Goal: Task Accomplishment & Management: Manage account settings

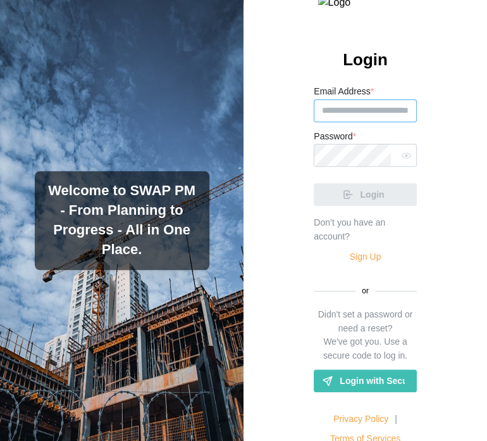
click at [365, 122] on input "Email Address *" at bounding box center [365, 110] width 103 height 23
paste input "**********"
paste input "email"
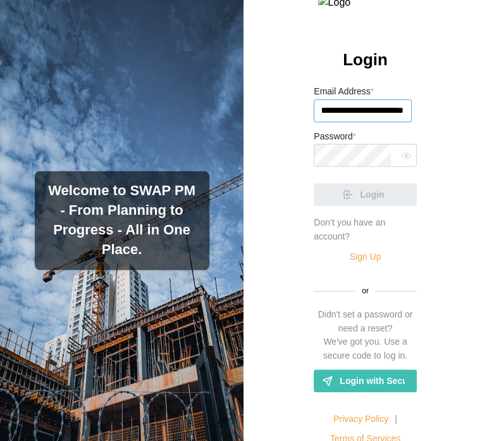
type input "**********"
click at [365, 122] on input "**********" at bounding box center [363, 110] width 98 height 23
click at [356, 264] on link "Sign Up" at bounding box center [366, 257] width 32 height 14
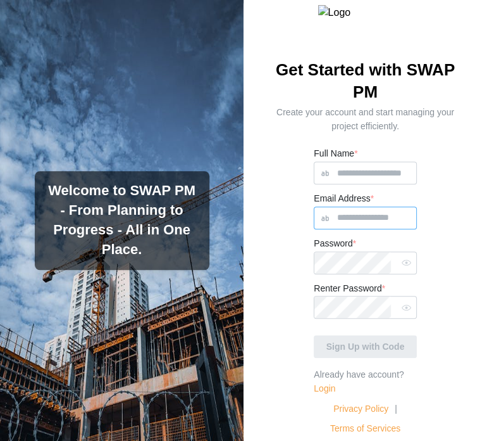
click at [362, 229] on input "Email Address *" at bounding box center [365, 217] width 103 height 23
paste input "**********"
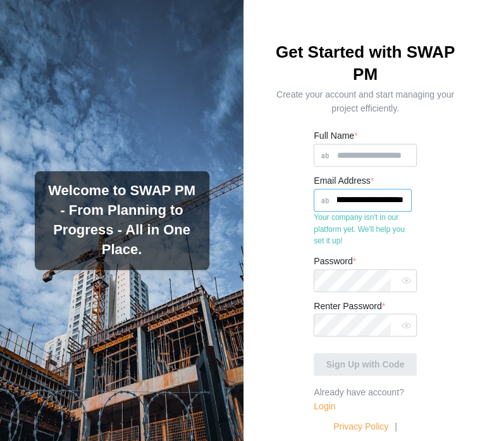
type input "**********"
click at [324, 166] on input "Full Name *" at bounding box center [365, 155] width 103 height 23
type input "****"
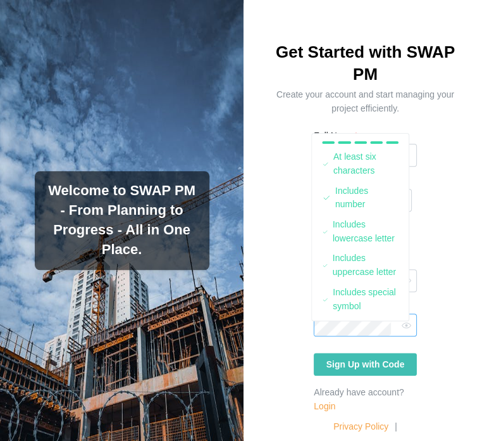
click at [314, 353] on button "Sign Up with Code" at bounding box center [365, 364] width 103 height 23
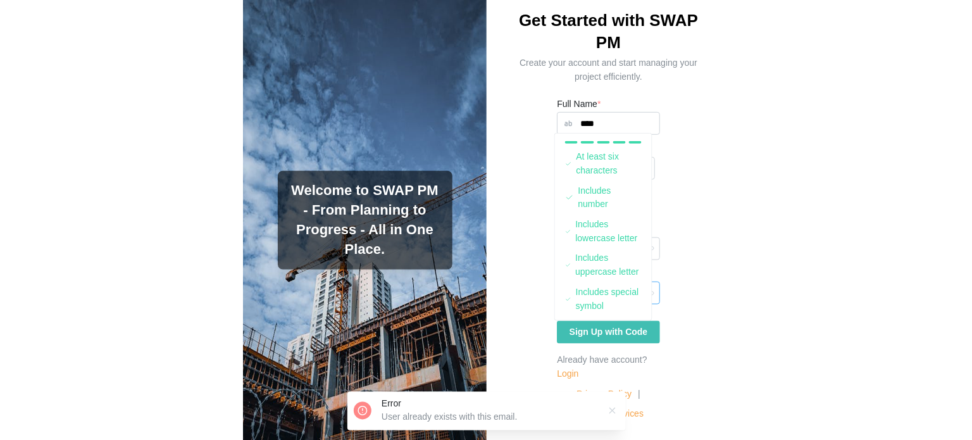
scroll to position [59, 0]
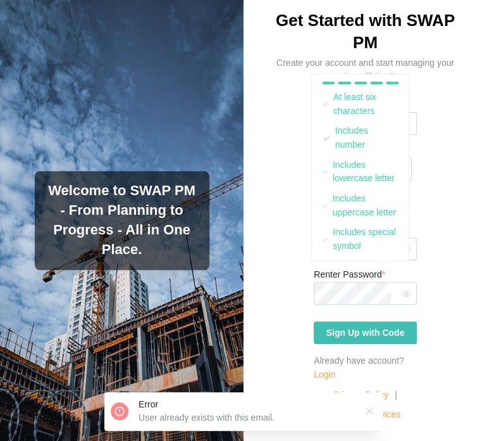
click at [416, 141] on div "**********" at bounding box center [366, 220] width 244 height 441
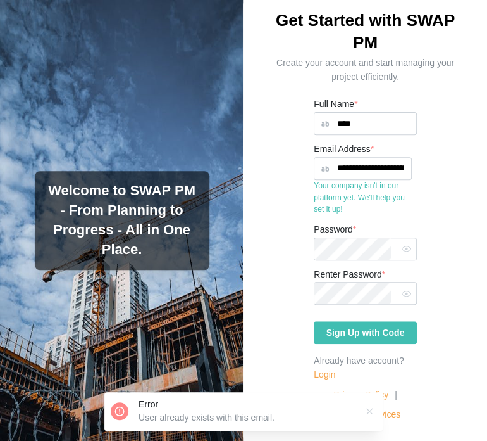
scroll to position [13, 0]
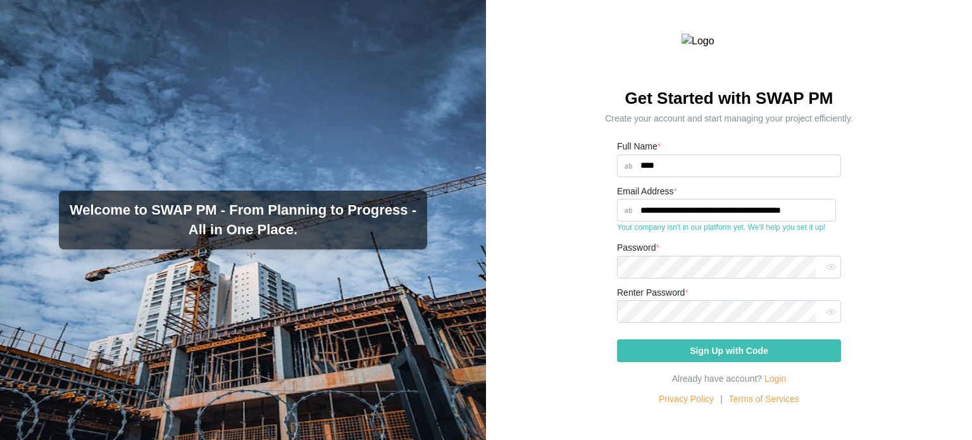
click at [487, 384] on link "Login" at bounding box center [776, 378] width 22 height 10
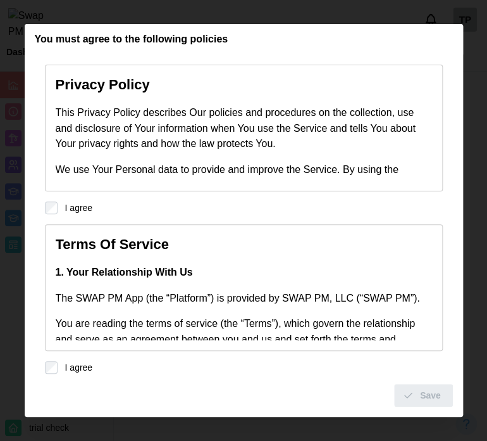
click at [57, 210] on div "I agree" at bounding box center [244, 207] width 398 height 13
click at [448, 392] on button "Save" at bounding box center [423, 395] width 59 height 23
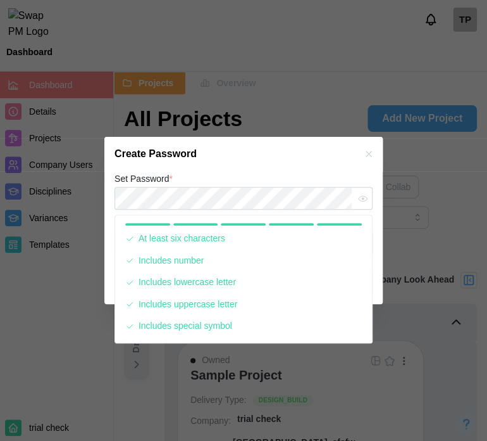
click at [248, 169] on div "Create Password" at bounding box center [243, 154] width 278 height 34
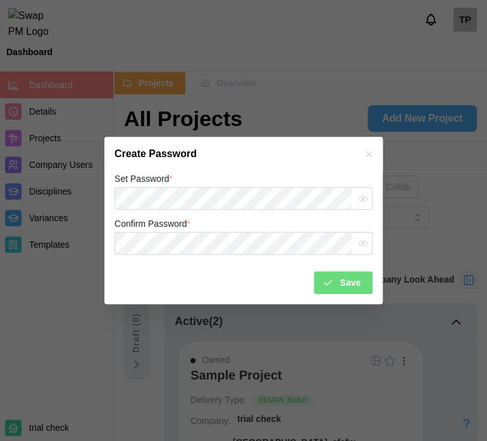
click at [165, 217] on label "Confirm Password *" at bounding box center [153, 224] width 76 height 14
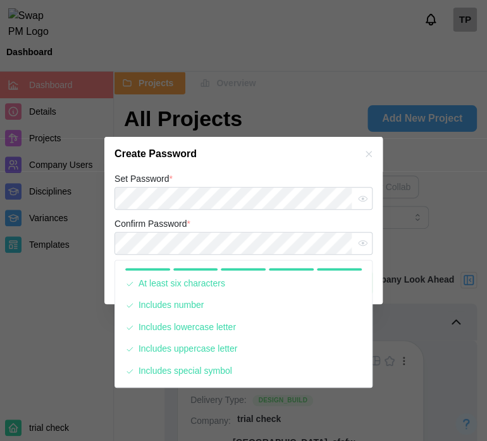
click at [318, 164] on div "Create Password" at bounding box center [243, 154] width 278 height 34
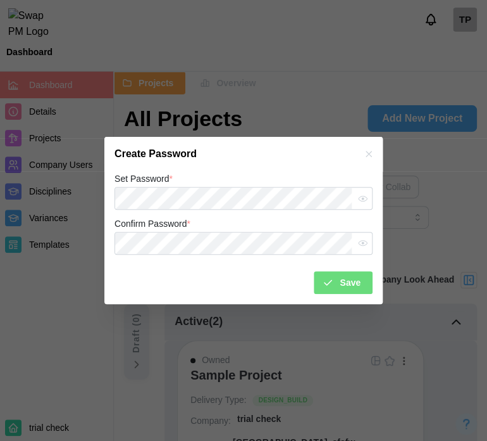
click at [339, 295] on div "Set Password * Confirm Password * Save" at bounding box center [243, 237] width 278 height 133
click at [341, 284] on div "Save" at bounding box center [341, 283] width 39 height 22
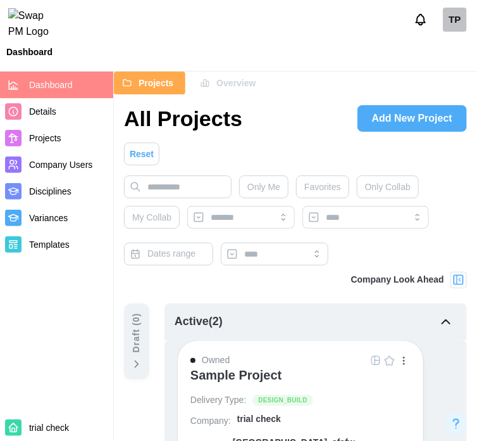
click at [437, 127] on span "Add New Project" at bounding box center [412, 118] width 80 height 25
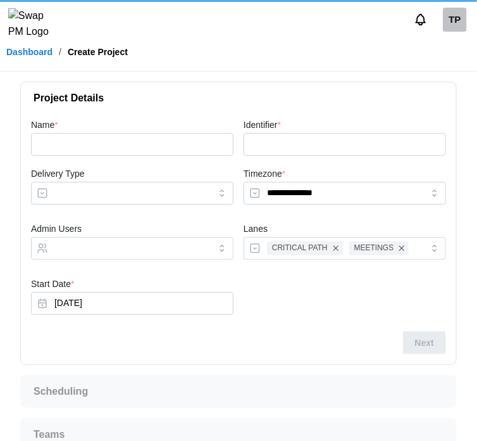
click at [188, 156] on div "Name *" at bounding box center [132, 136] width 213 height 49
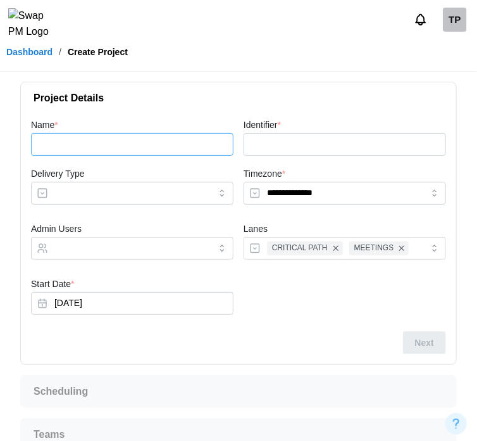
click at [188, 149] on input "Name *" at bounding box center [132, 144] width 203 height 23
type input "*"
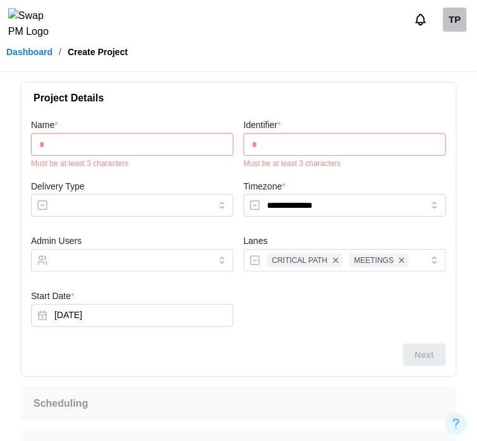
type input "**"
type input "***"
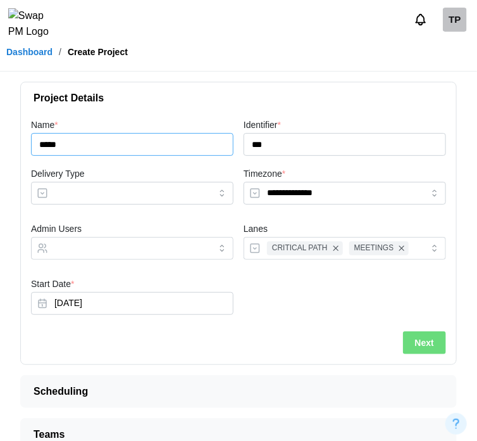
type input "*****"
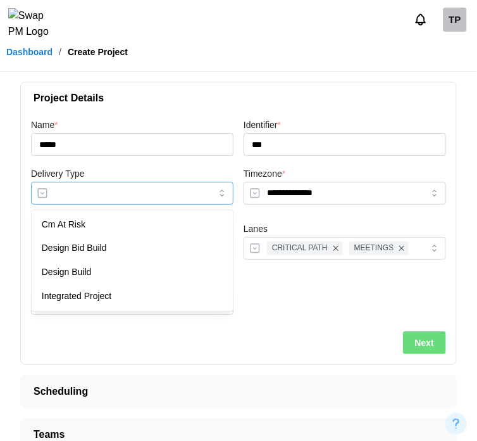
click at [153, 187] on input "Delivery Type" at bounding box center [132, 193] width 203 height 23
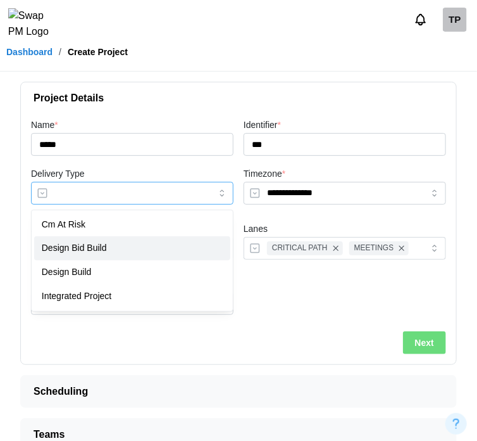
type input "**********"
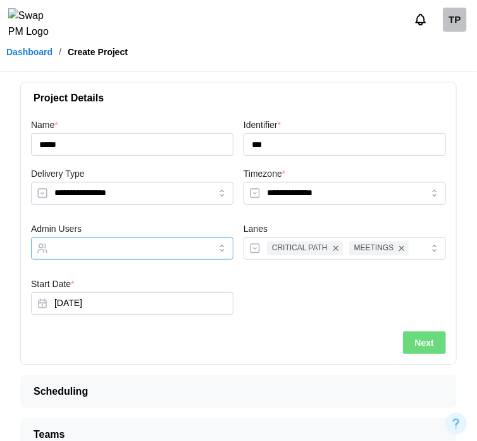
click at [117, 245] on input "Admin Users" at bounding box center [120, 248] width 133 height 10
click at [415, 346] on span "Next" at bounding box center [424, 343] width 19 height 22
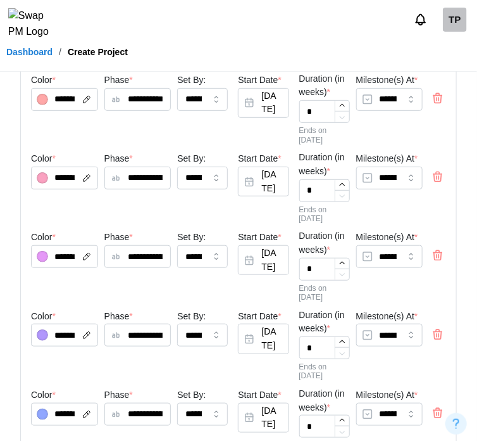
scroll to position [159, 0]
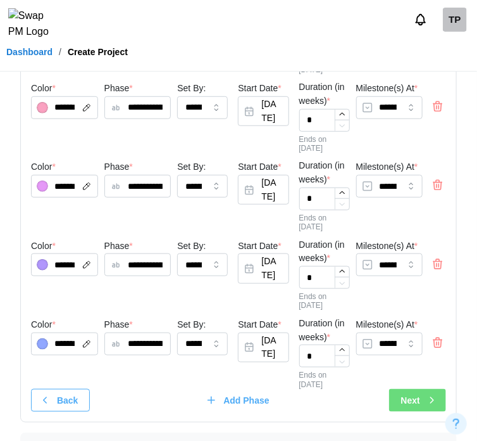
click at [415, 389] on span "Next" at bounding box center [410, 400] width 19 height 22
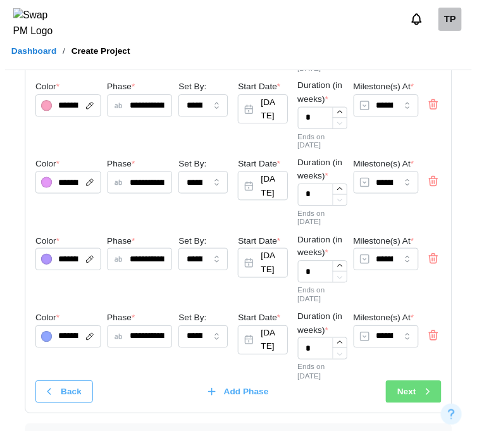
scroll to position [0, 0]
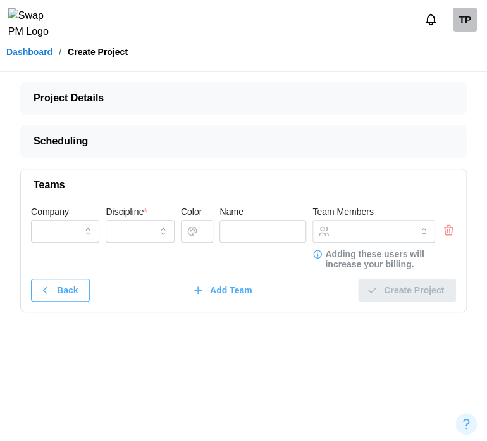
click at [450, 227] on icon "button" at bounding box center [448, 229] width 13 height 15
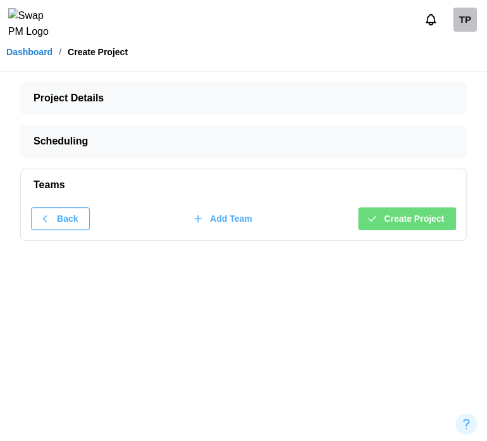
click at [409, 223] on span "Create Project" at bounding box center [414, 219] width 60 height 22
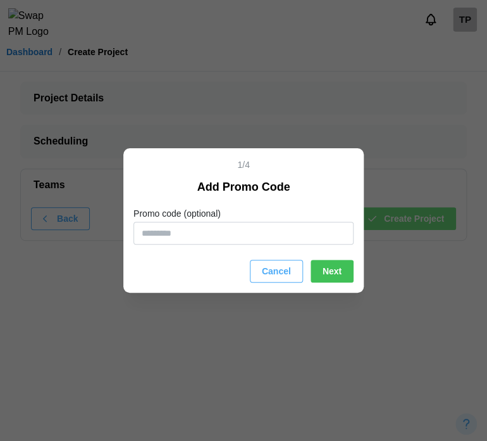
click at [292, 268] on button "Cancel" at bounding box center [276, 270] width 53 height 23
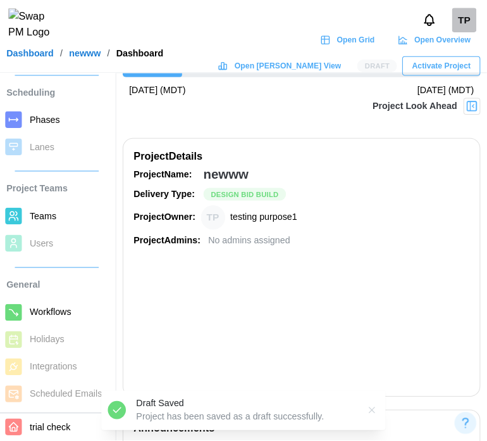
scroll to position [696, 0]
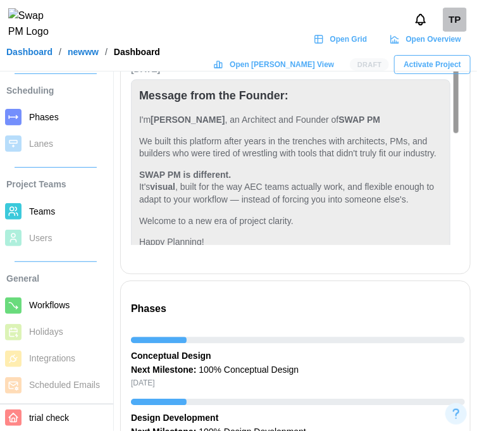
click at [412, 68] on span "Activate Project" at bounding box center [433, 65] width 58 height 18
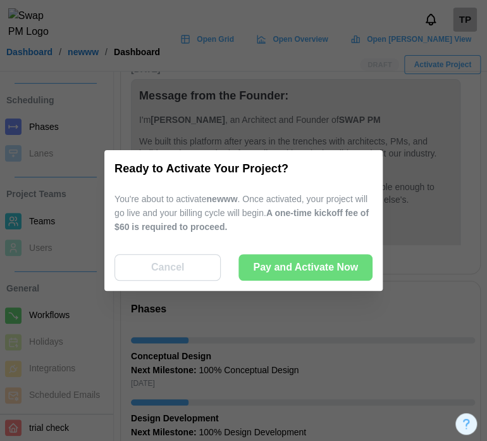
click at [318, 259] on span "Pay and Activate Now" at bounding box center [305, 266] width 105 height 25
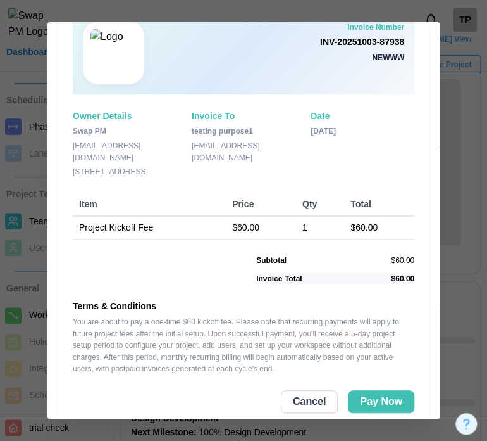
scroll to position [55, 0]
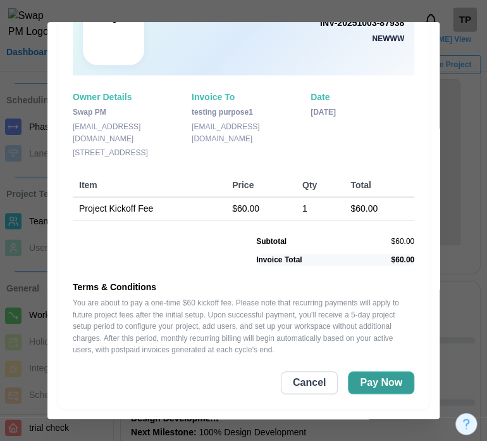
click at [382, 385] on span "Pay Now" at bounding box center [381, 383] width 42 height 22
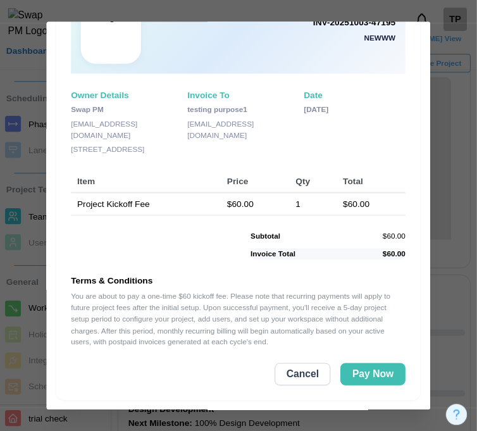
scroll to position [0, 0]
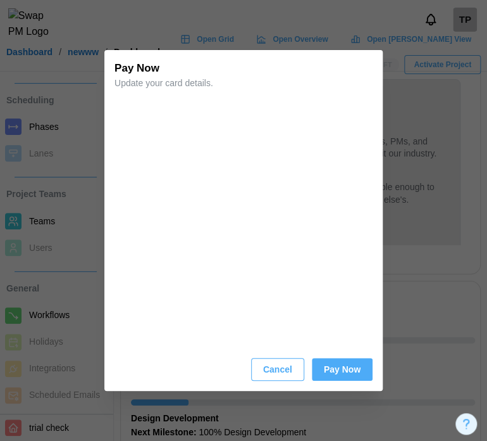
click at [344, 368] on span "Pay Now" at bounding box center [342, 369] width 37 height 22
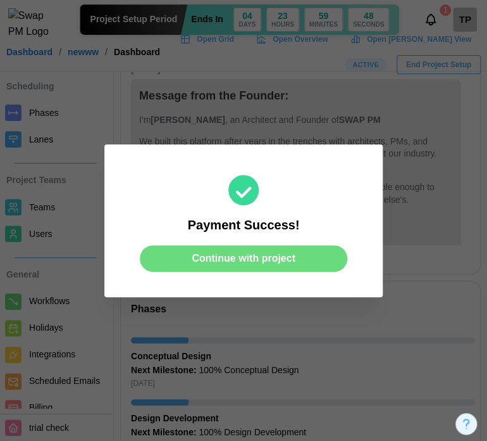
click at [267, 255] on span "Continue with project" at bounding box center [244, 258] width 104 height 25
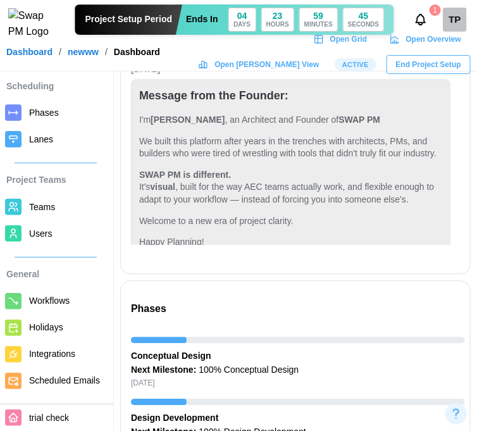
scroll to position [213, 0]
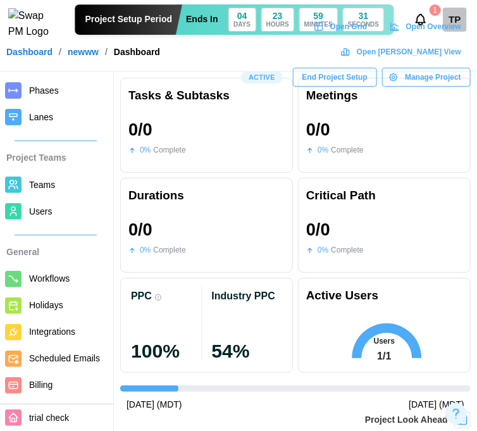
click at [46, 390] on span "Billing" at bounding box center [40, 385] width 23 height 10
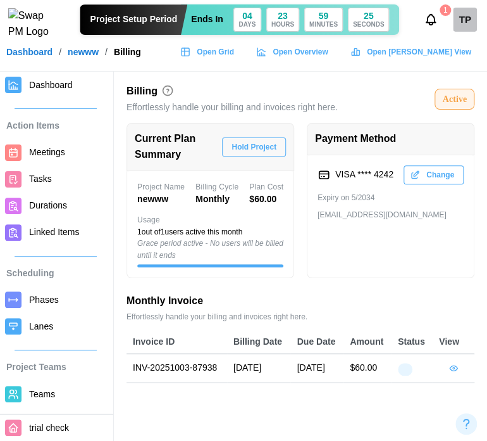
click at [23, 51] on div "Dashboard / newww / Billing Open Grid Open Overview Open [PERSON_NAME] View" at bounding box center [243, 51] width 487 height 19
click at [36, 56] on link "Dashboard" at bounding box center [29, 51] width 46 height 9
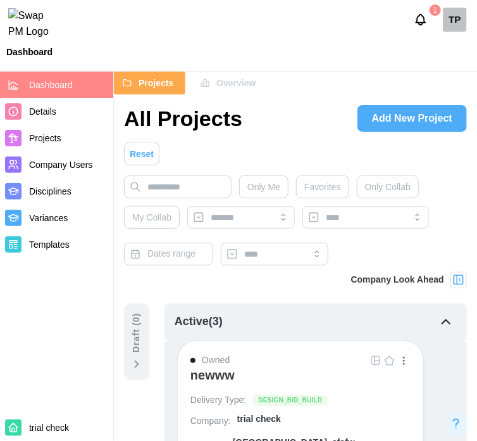
click at [423, 122] on span "Add New Project" at bounding box center [412, 118] width 80 height 25
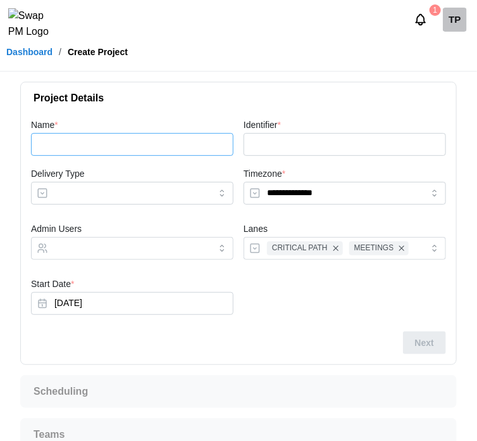
click at [180, 144] on input "Name *" at bounding box center [132, 144] width 203 height 23
type input "*"
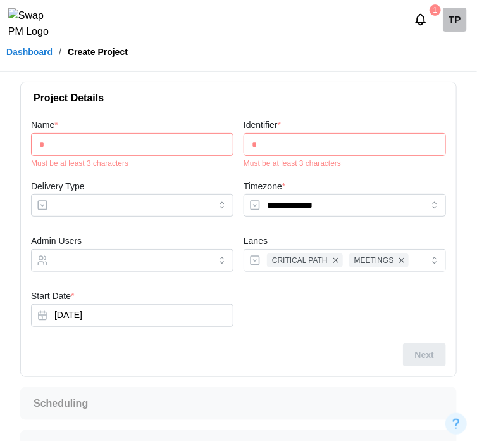
type input "**"
type input "***"
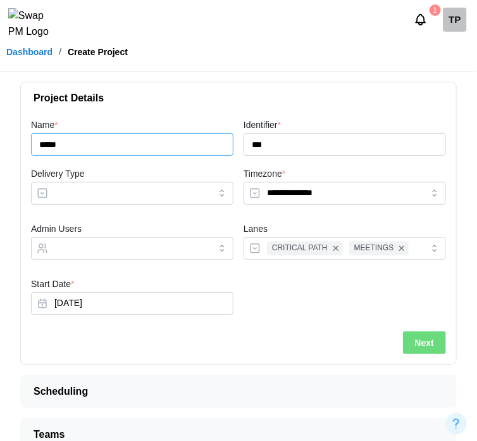
type input "*****"
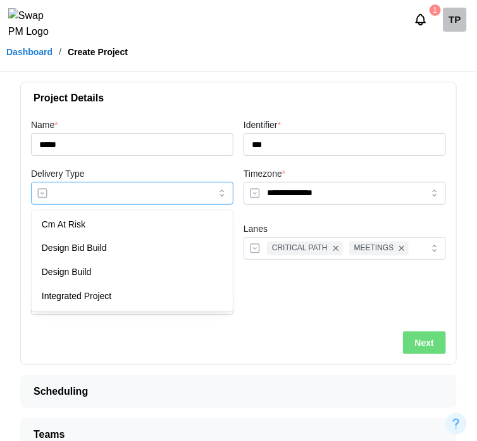
click at [170, 196] on input "Delivery Type" at bounding box center [132, 193] width 203 height 23
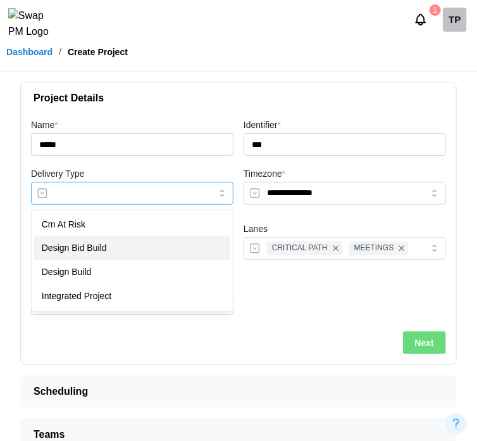
type input "**********"
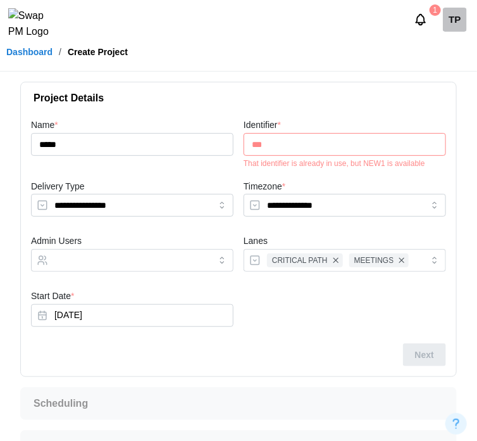
click at [358, 145] on input "***" at bounding box center [345, 144] width 203 height 23
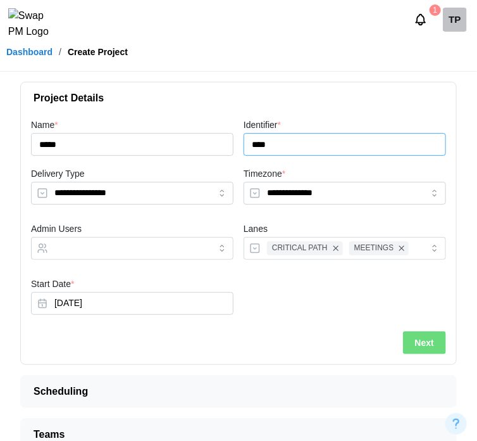
type input "****"
click at [430, 333] on span "Next" at bounding box center [424, 343] width 19 height 22
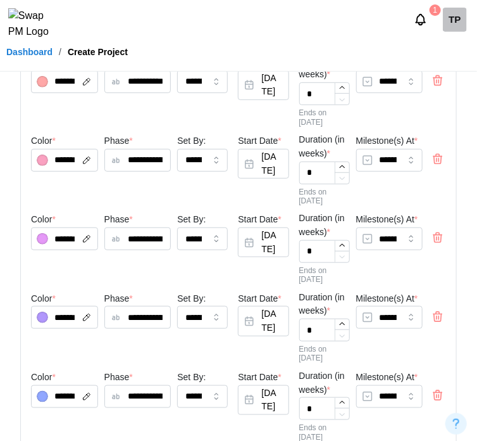
scroll to position [159, 0]
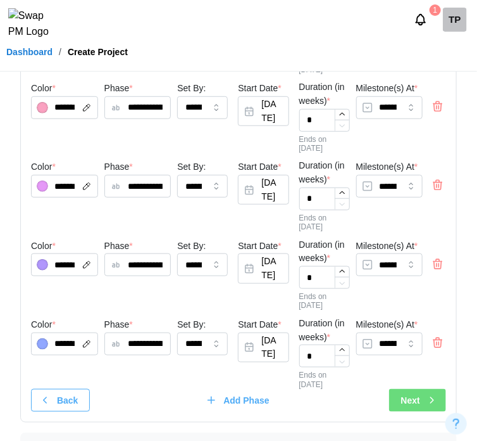
click at [425, 389] on div "Next" at bounding box center [419, 400] width 37 height 22
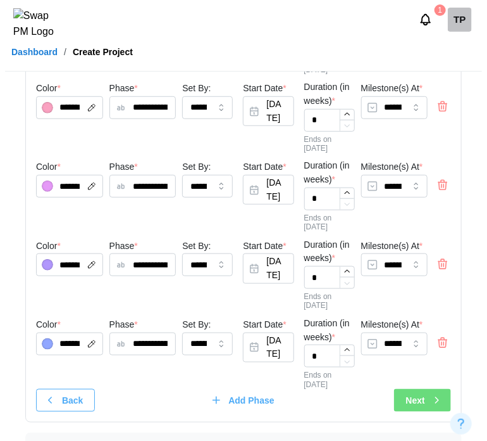
scroll to position [0, 0]
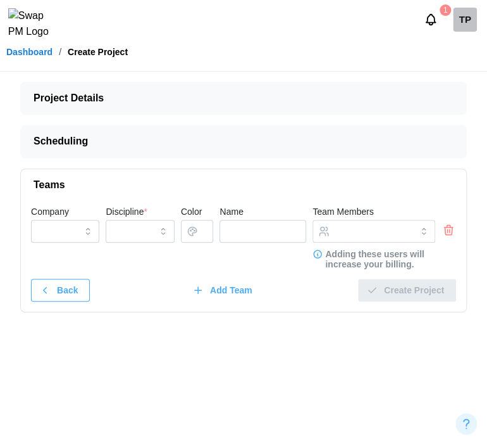
click at [456, 228] on button "button" at bounding box center [449, 230] width 14 height 14
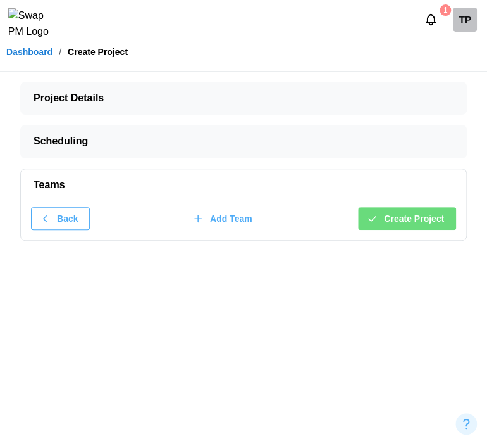
click at [453, 228] on button "Create Project" at bounding box center [407, 218] width 98 height 23
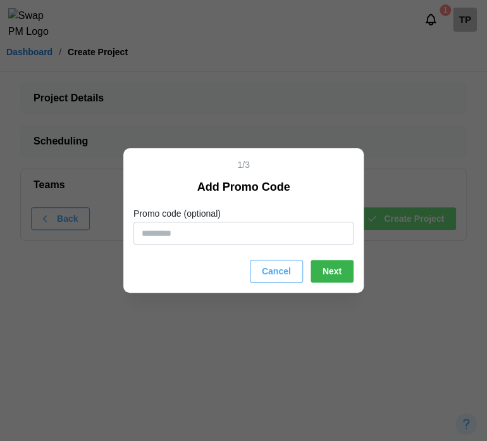
click at [346, 268] on button "Next" at bounding box center [332, 270] width 43 height 23
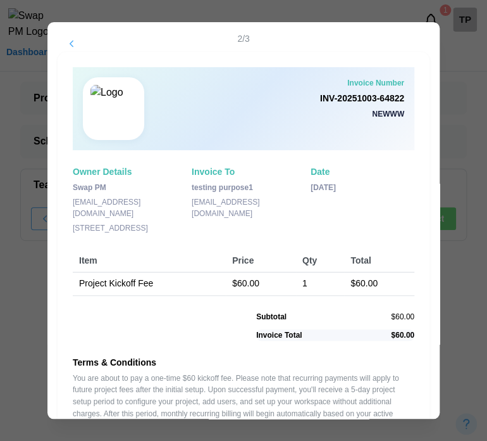
scroll to position [75, 0]
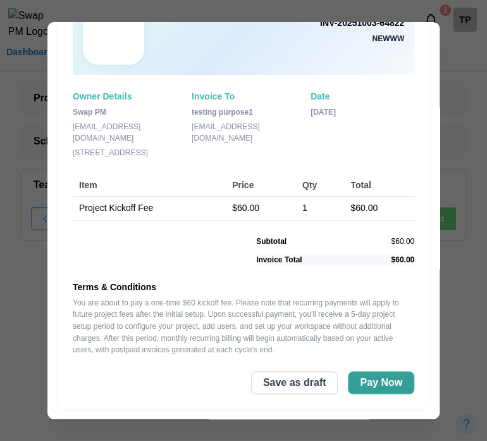
click at [373, 386] on span "Pay Now" at bounding box center [381, 383] width 42 height 22
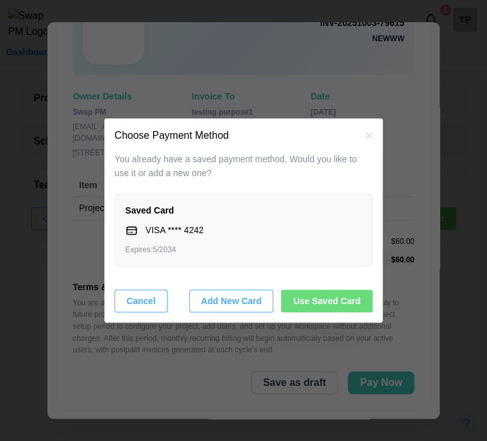
click at [339, 301] on span "Use Saved Card" at bounding box center [327, 301] width 68 height 22
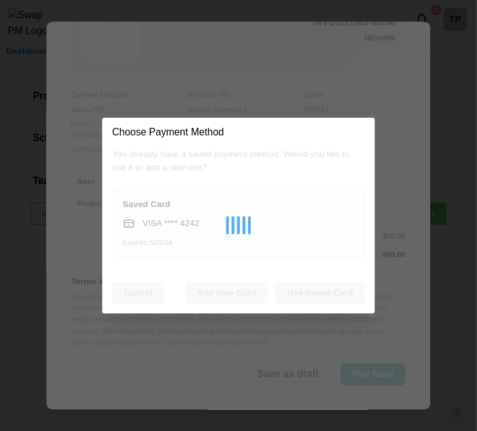
scroll to position [0, 0]
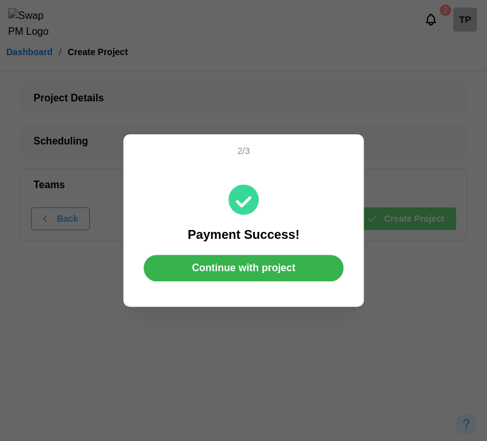
click at [265, 270] on span "Continue with project" at bounding box center [244, 267] width 104 height 25
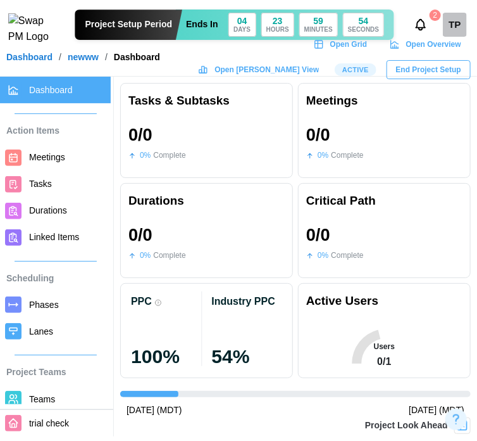
scroll to position [213, 0]
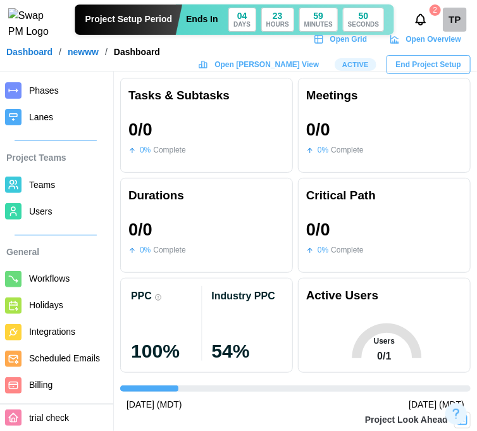
click at [39, 56] on link "Dashboard" at bounding box center [29, 51] width 46 height 9
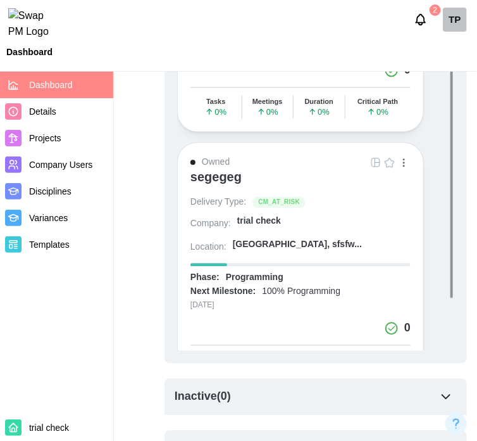
scroll to position [359, 0]
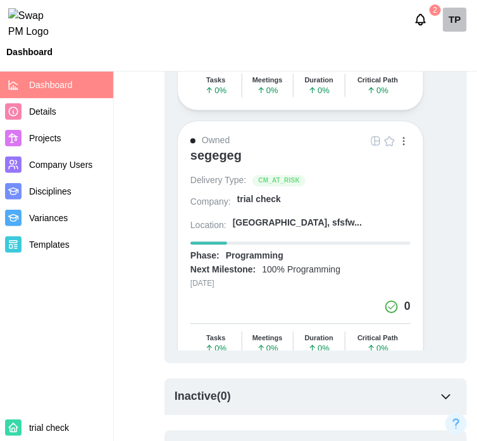
click at [213, 147] on div "segegeg" at bounding box center [216, 154] width 51 height 15
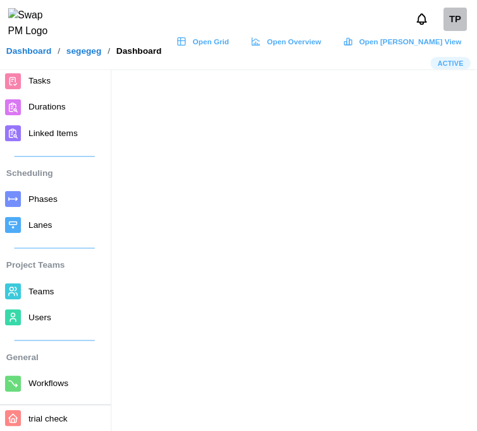
scroll to position [187, 0]
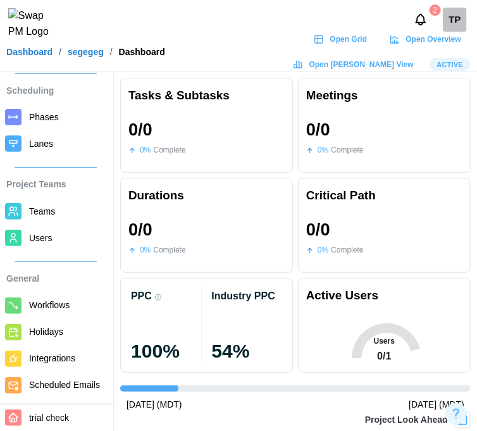
click at [441, 70] on span "Active" at bounding box center [450, 64] width 27 height 11
click at [91, 167] on div "Project Teams" at bounding box center [55, 179] width 111 height 25
click at [48, 233] on span "Users" at bounding box center [40, 238] width 23 height 10
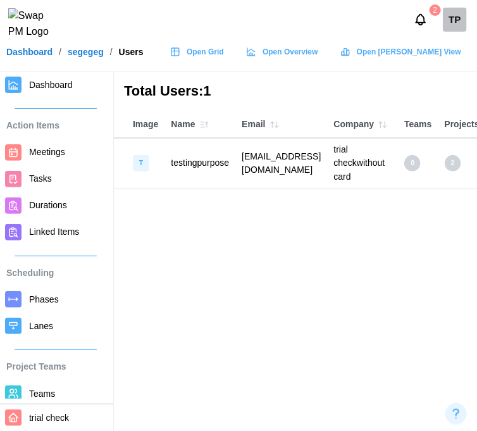
scroll to position [9, 0]
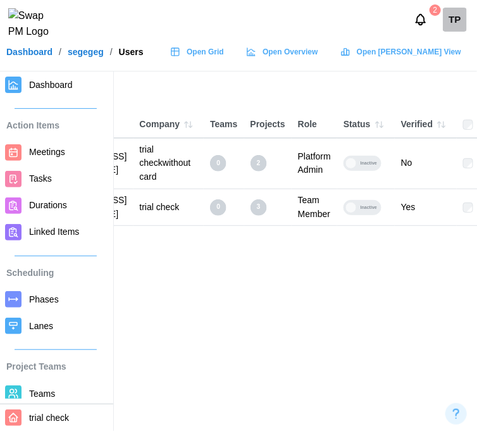
scroll to position [9, 182]
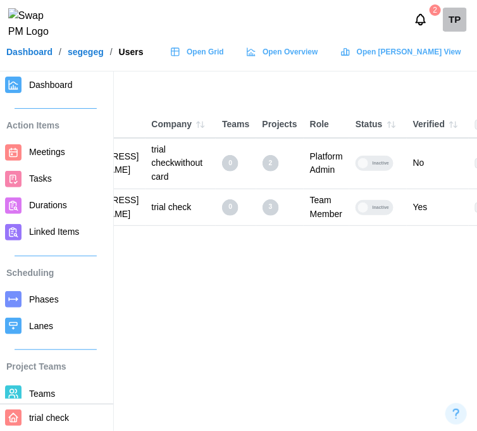
click at [245, 249] on main "Total Users: 2 Image Name Email Company Teams Projects Role Status Verified T t…" at bounding box center [56, 215] width 477 height 431
click at [270, 273] on main "Total Users: 2 Image Name Email Company Teams Projects Role Status Verified T t…" at bounding box center [56, 215] width 477 height 431
click at [34, 181] on span "Tasks" at bounding box center [40, 178] width 23 height 10
